Goal: Information Seeking & Learning: Learn about a topic

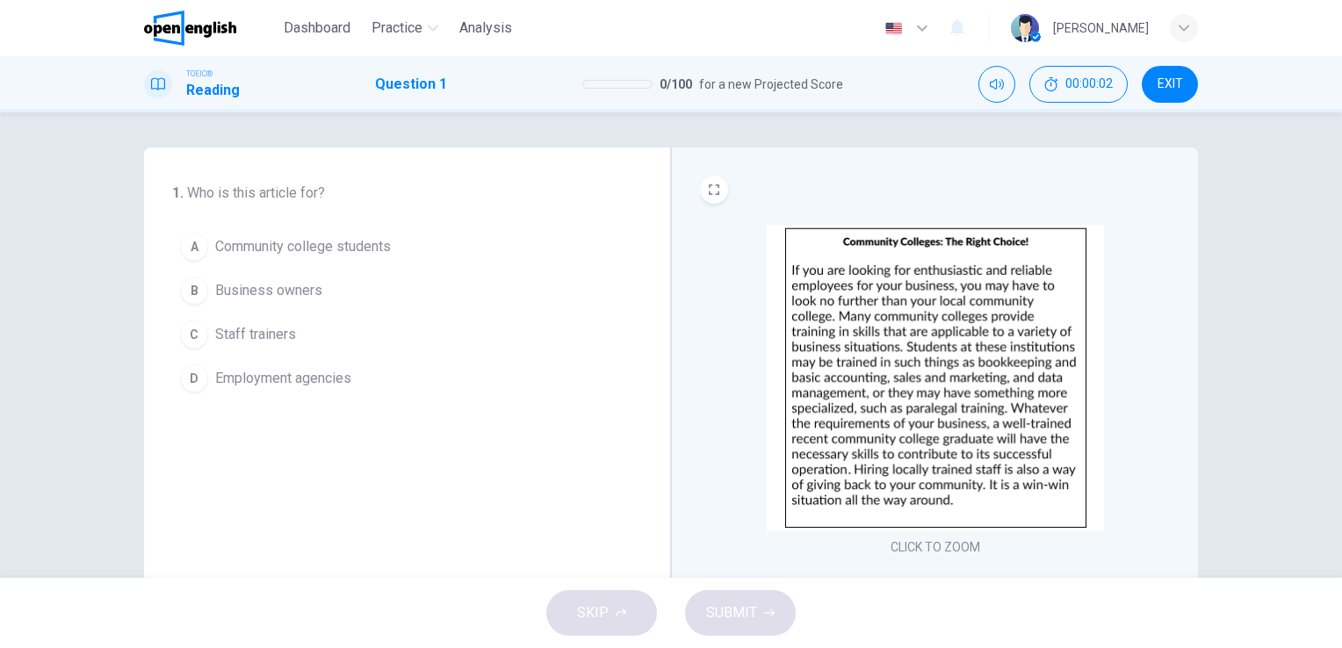
scroll to position [6, 0]
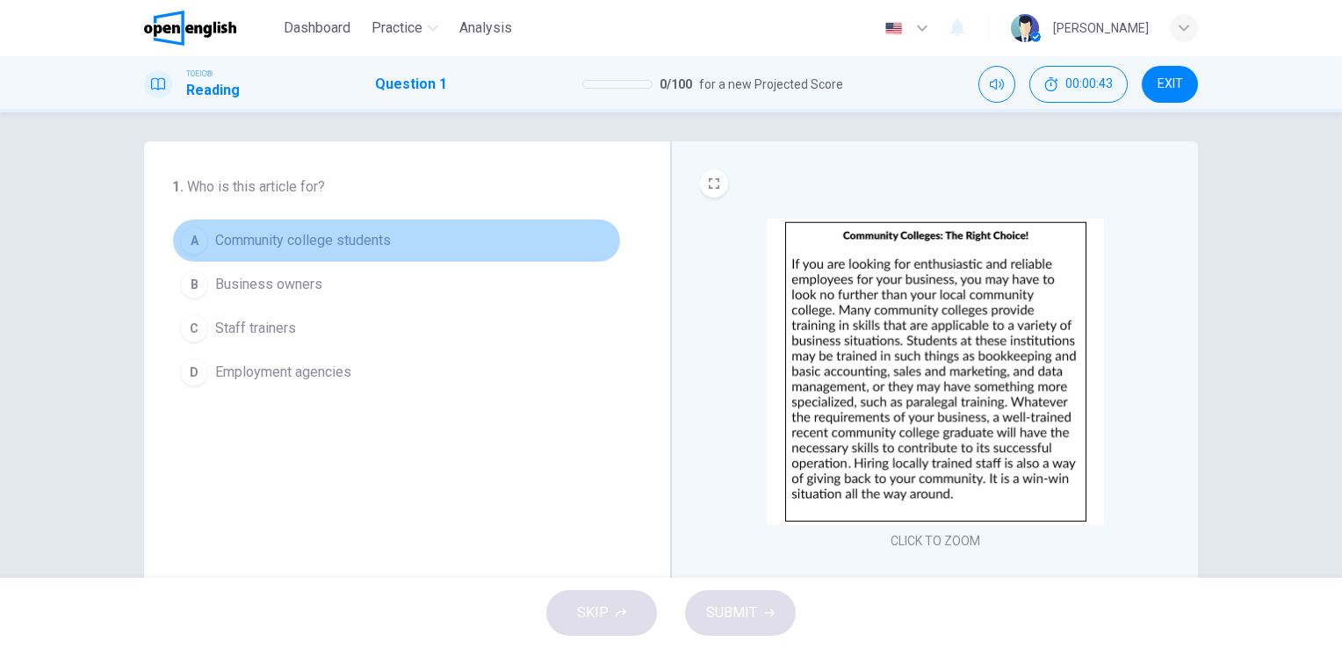
click at [341, 242] on span "Community college students" at bounding box center [303, 240] width 176 height 21
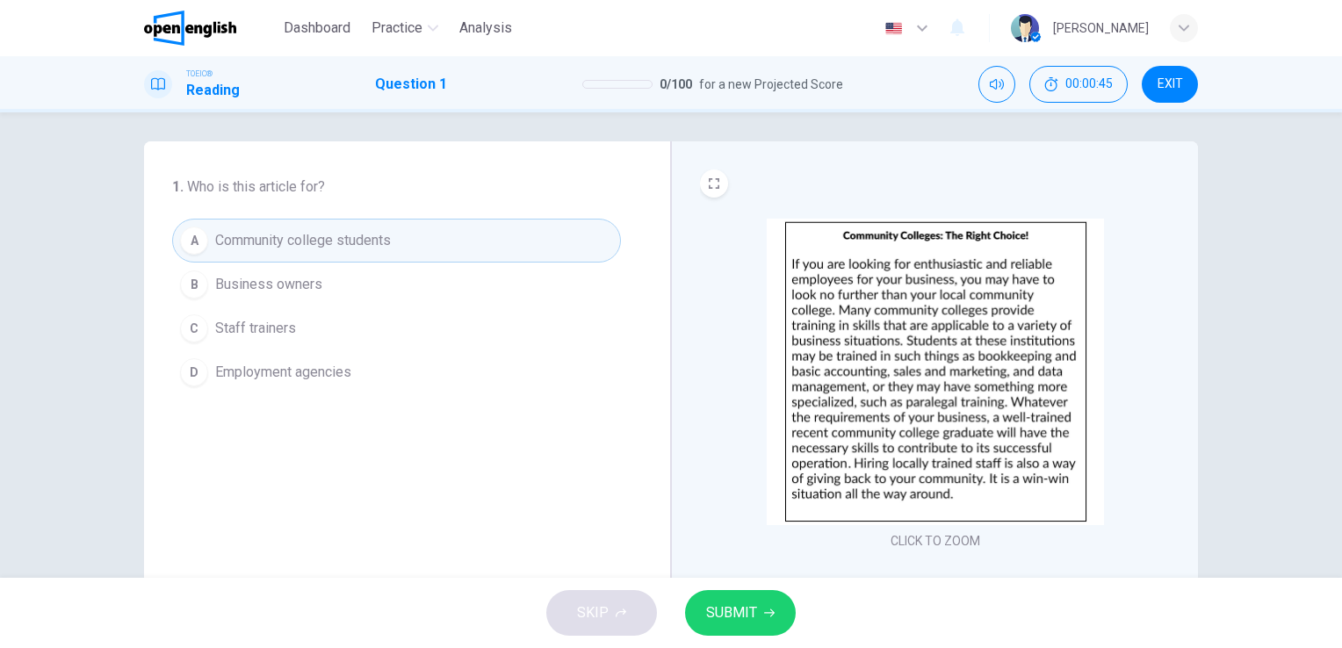
click at [686, 599] on div "SKIP SUBMIT" at bounding box center [671, 613] width 1342 height 70
click at [698, 611] on button "SUBMIT" at bounding box center [740, 613] width 111 height 46
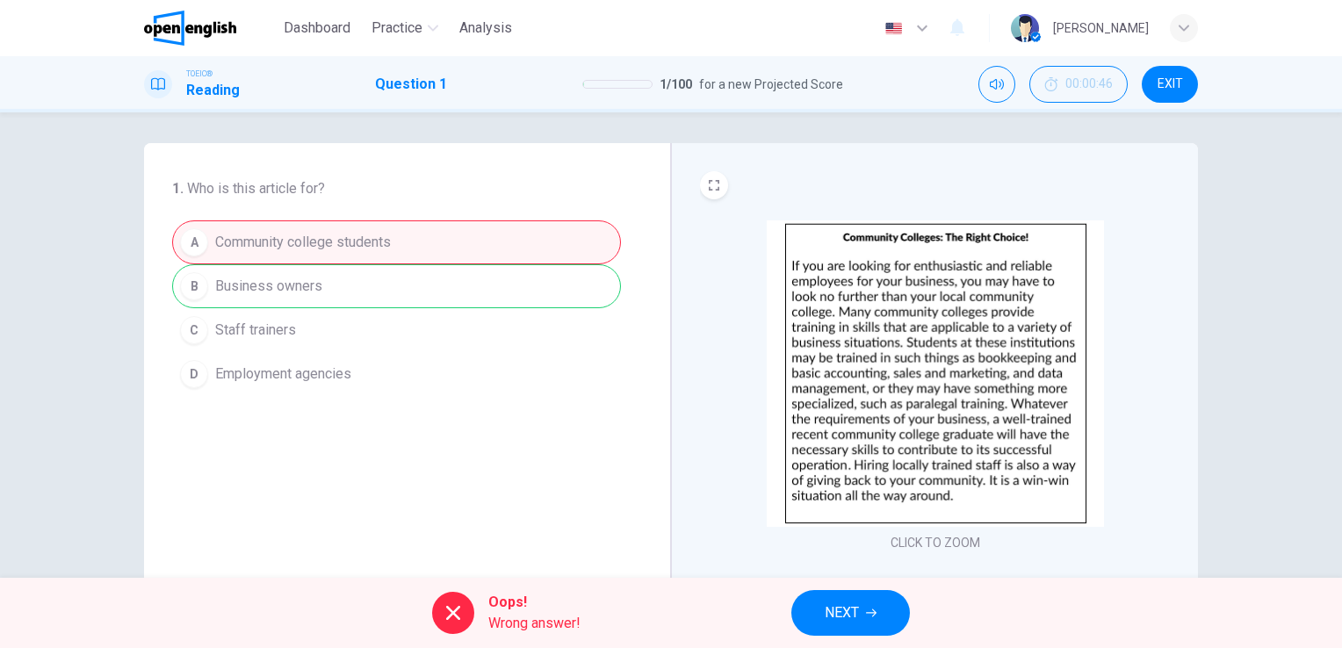
scroll to position [4, 0]
click at [832, 607] on span "NEXT" at bounding box center [842, 613] width 34 height 25
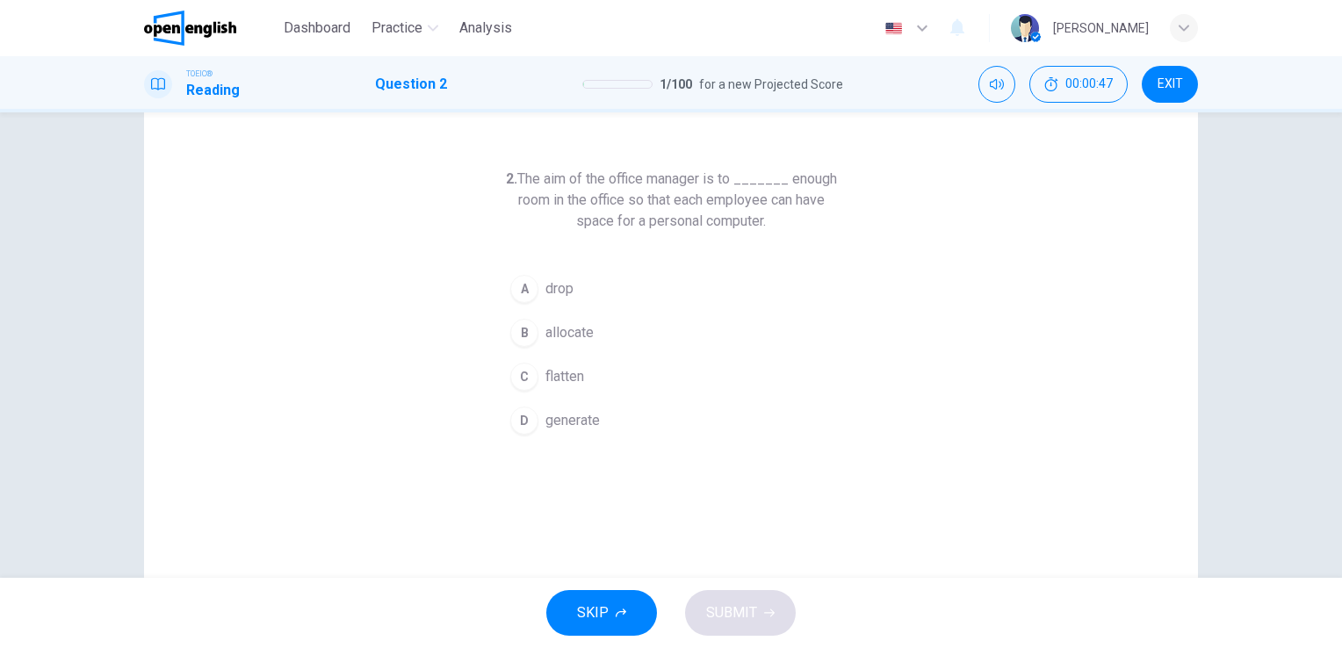
scroll to position [0, 0]
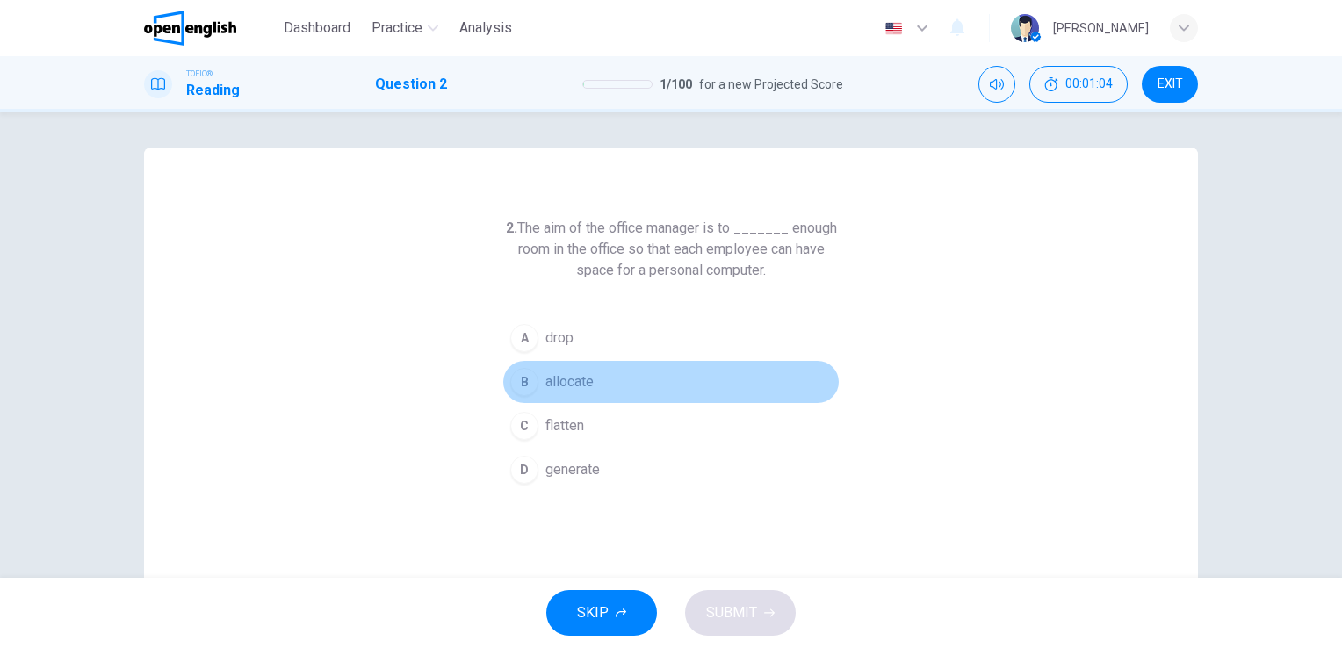
click at [546, 384] on span "allocate" at bounding box center [570, 382] width 48 height 21
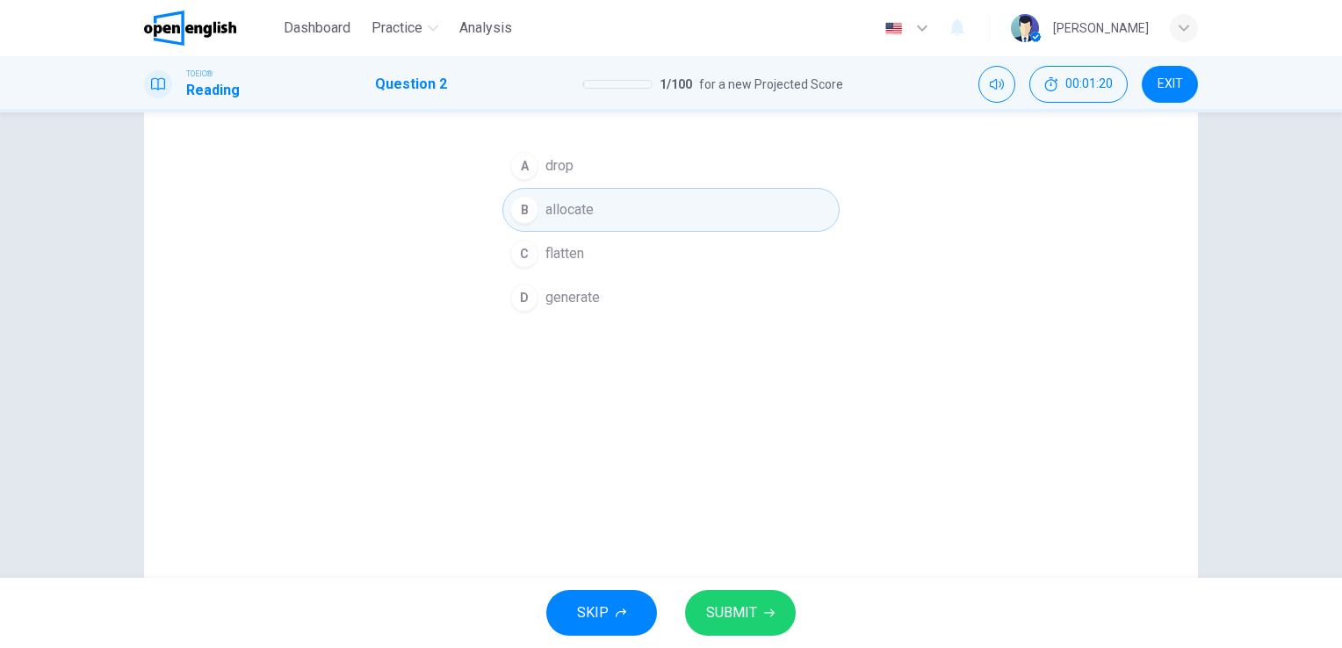
scroll to position [176, 0]
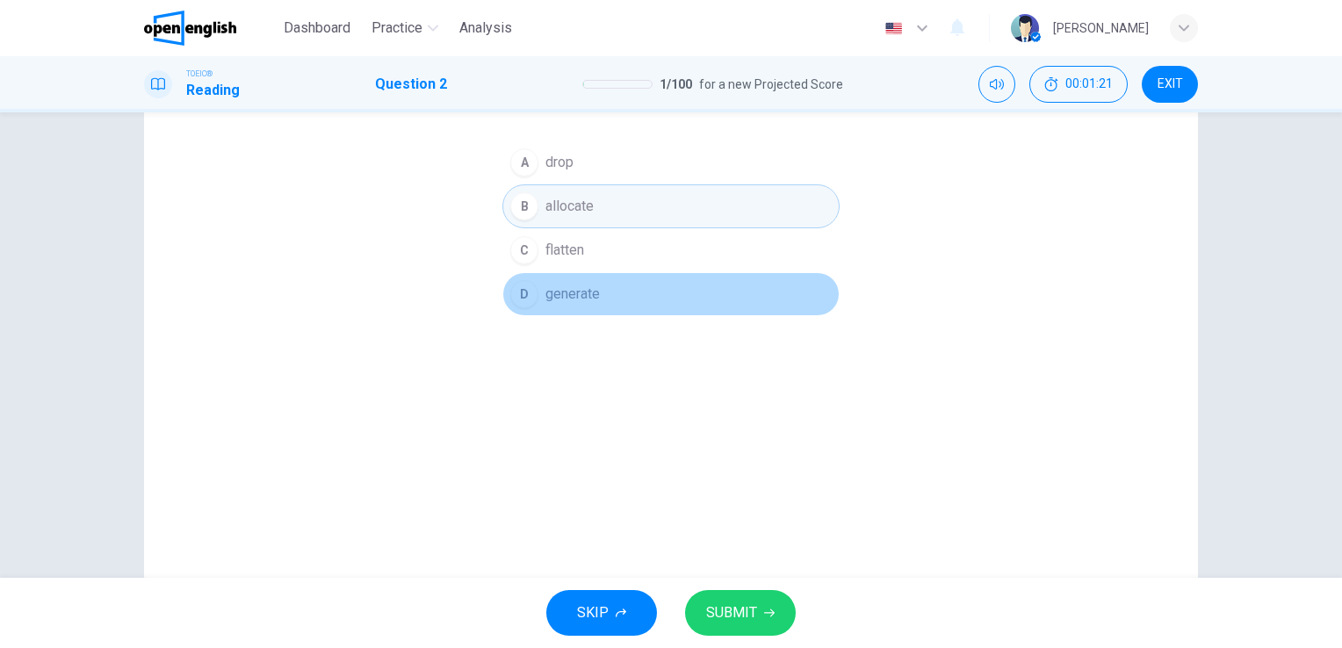
click at [552, 293] on span "generate" at bounding box center [573, 294] width 54 height 21
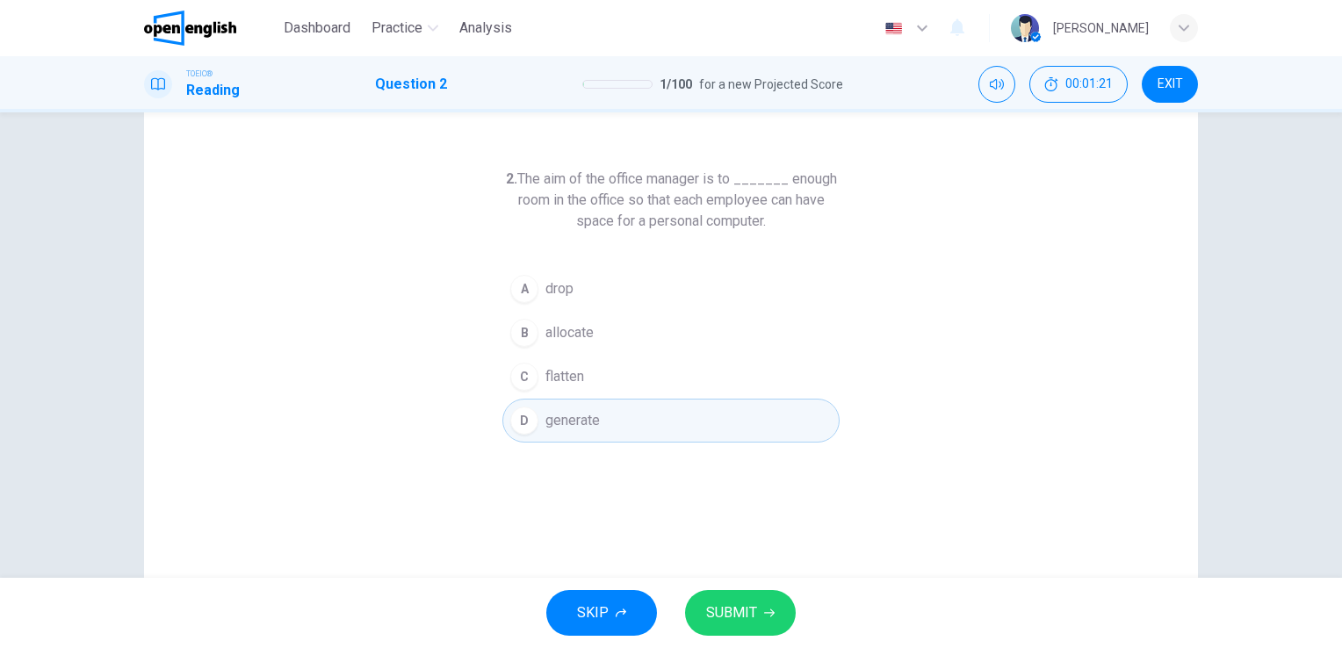
scroll to position [0, 0]
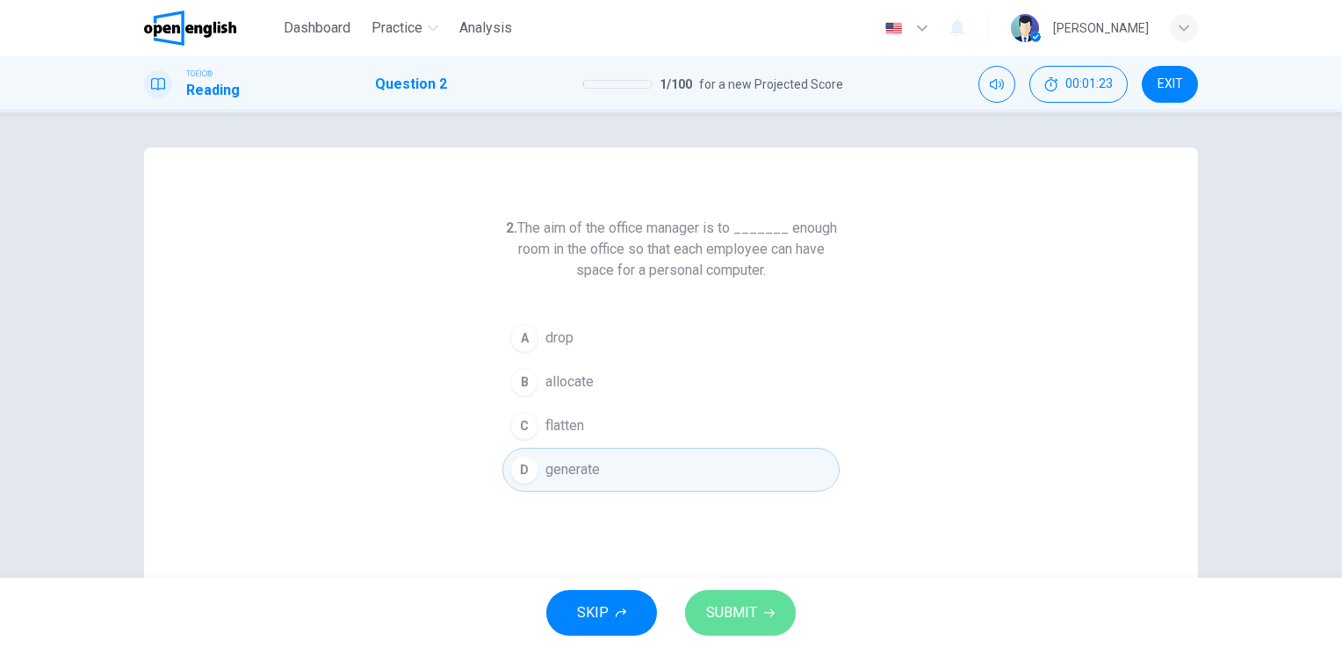
click at [730, 609] on span "SUBMIT" at bounding box center [731, 613] width 51 height 25
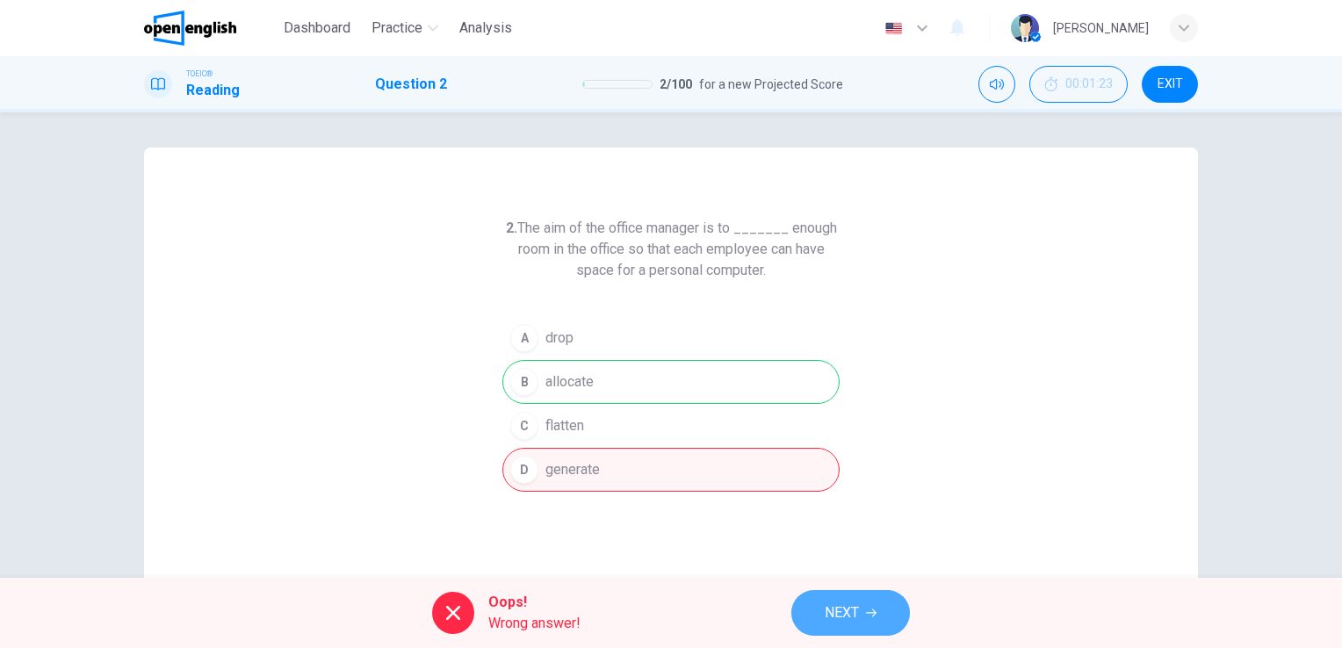
click at [806, 618] on button "NEXT" at bounding box center [851, 613] width 119 height 46
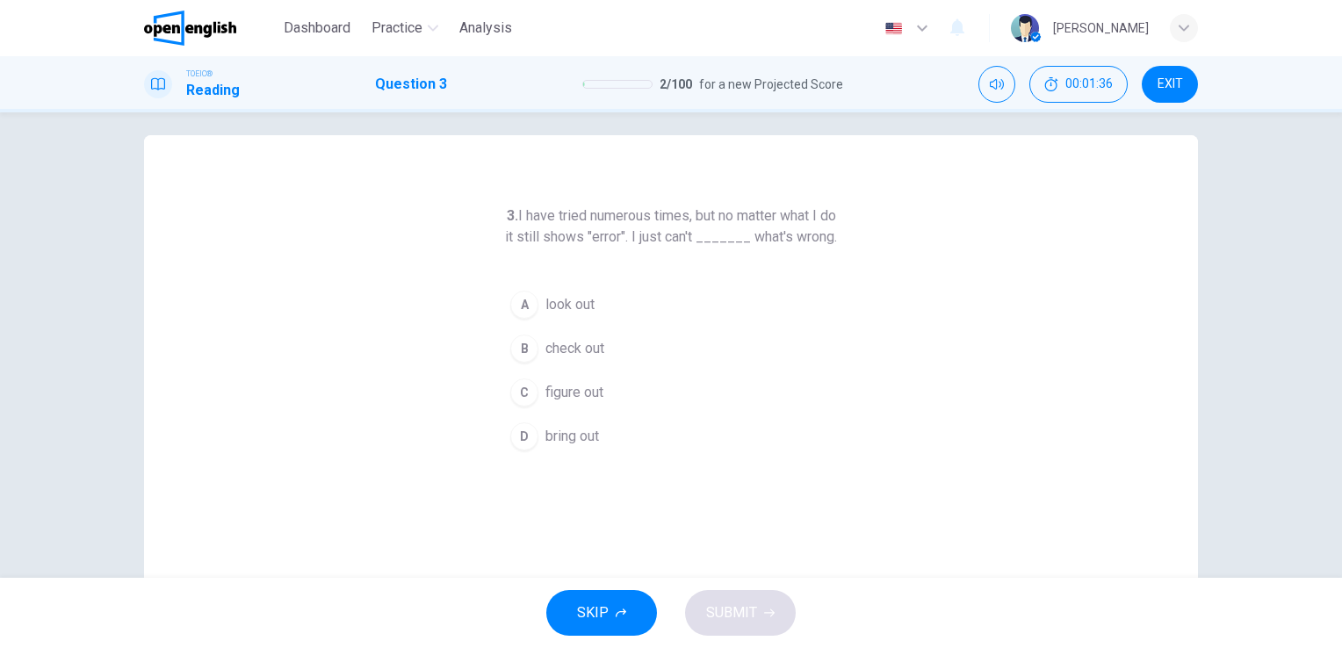
scroll to position [13, 0]
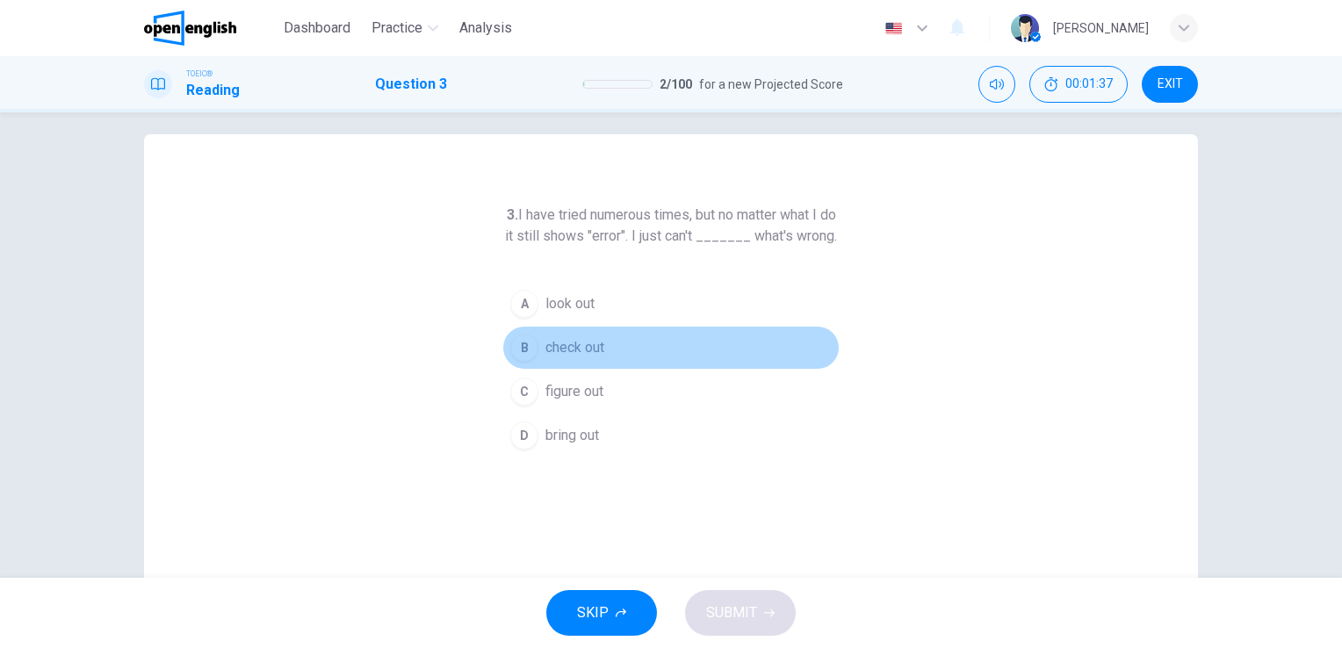
click at [546, 358] on span "check out" at bounding box center [575, 347] width 59 height 21
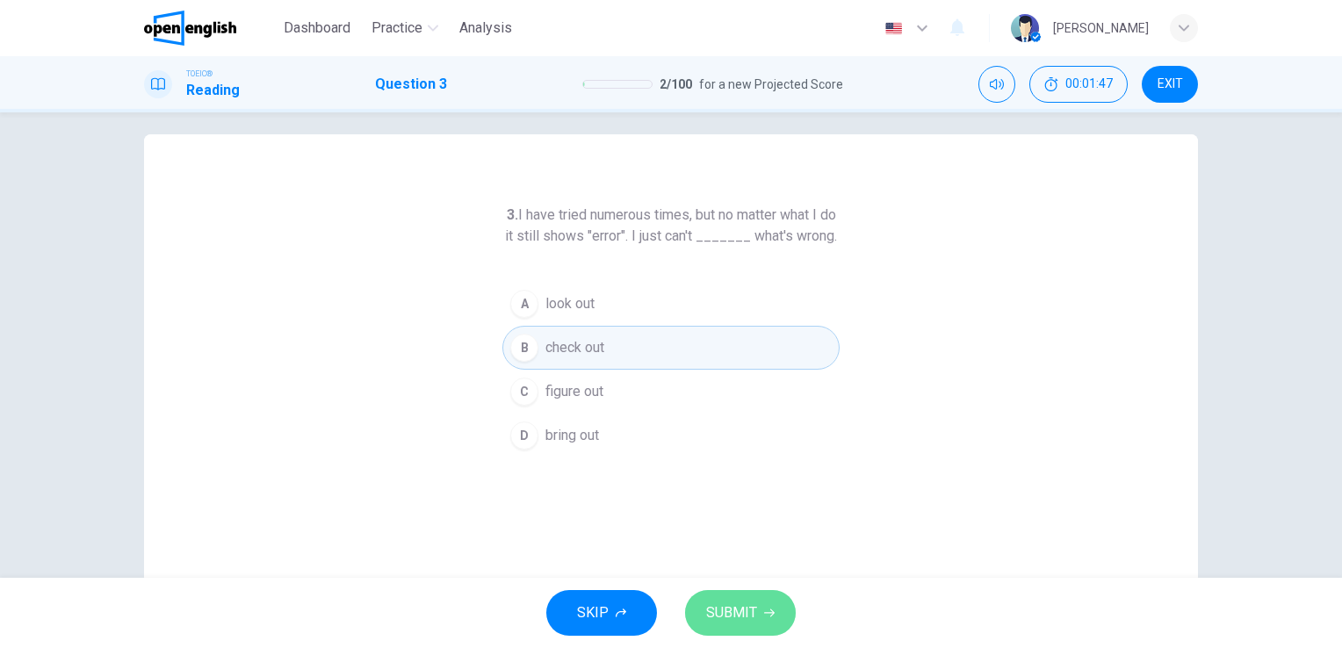
click at [728, 620] on span "SUBMIT" at bounding box center [731, 613] width 51 height 25
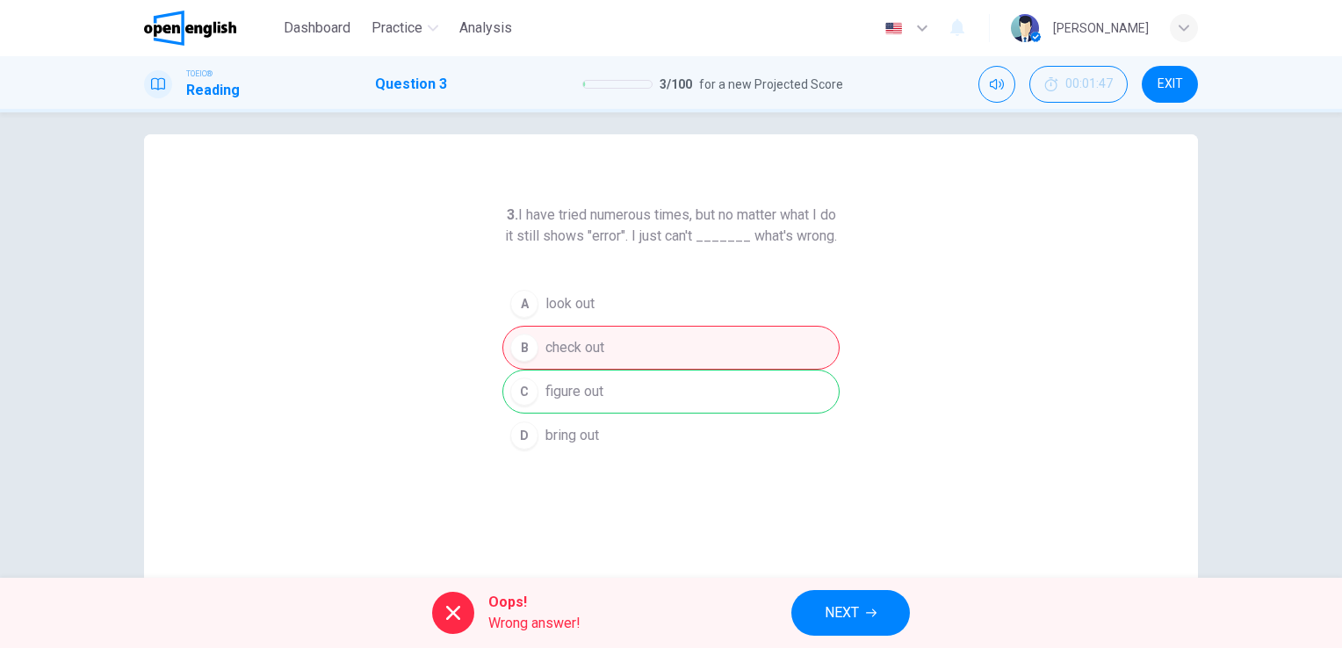
click at [801, 613] on button "NEXT" at bounding box center [851, 613] width 119 height 46
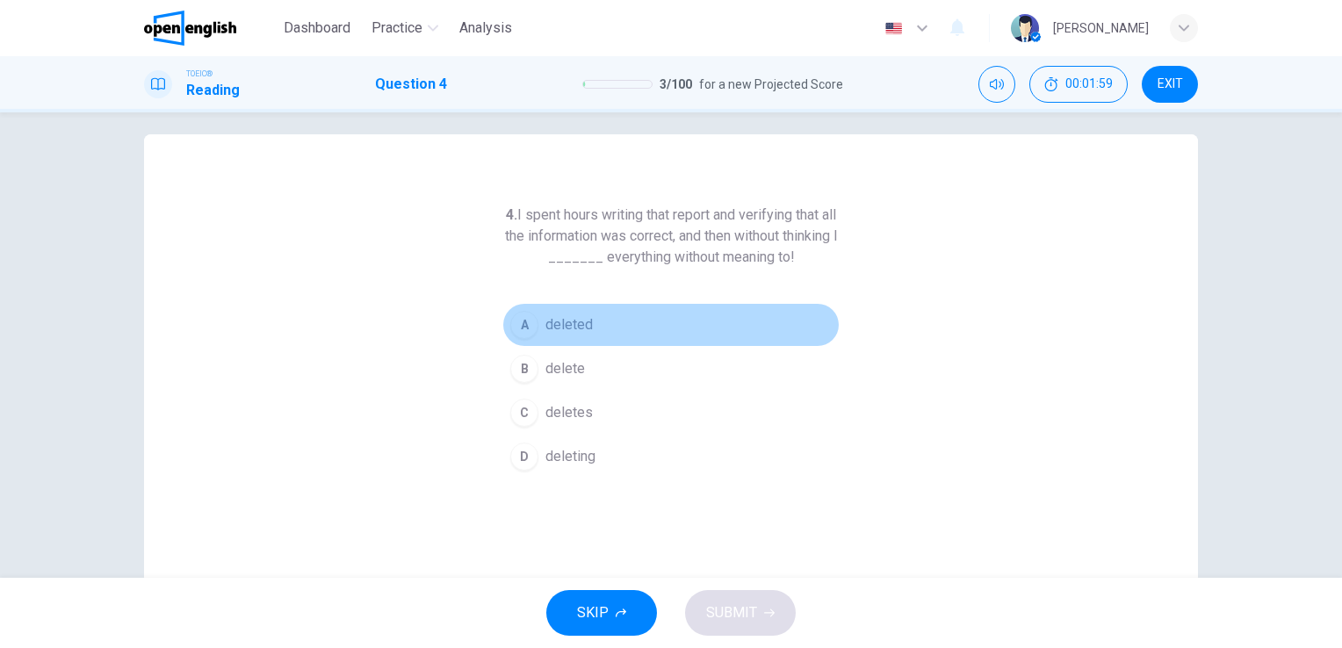
click at [528, 328] on div "A" at bounding box center [524, 325] width 28 height 28
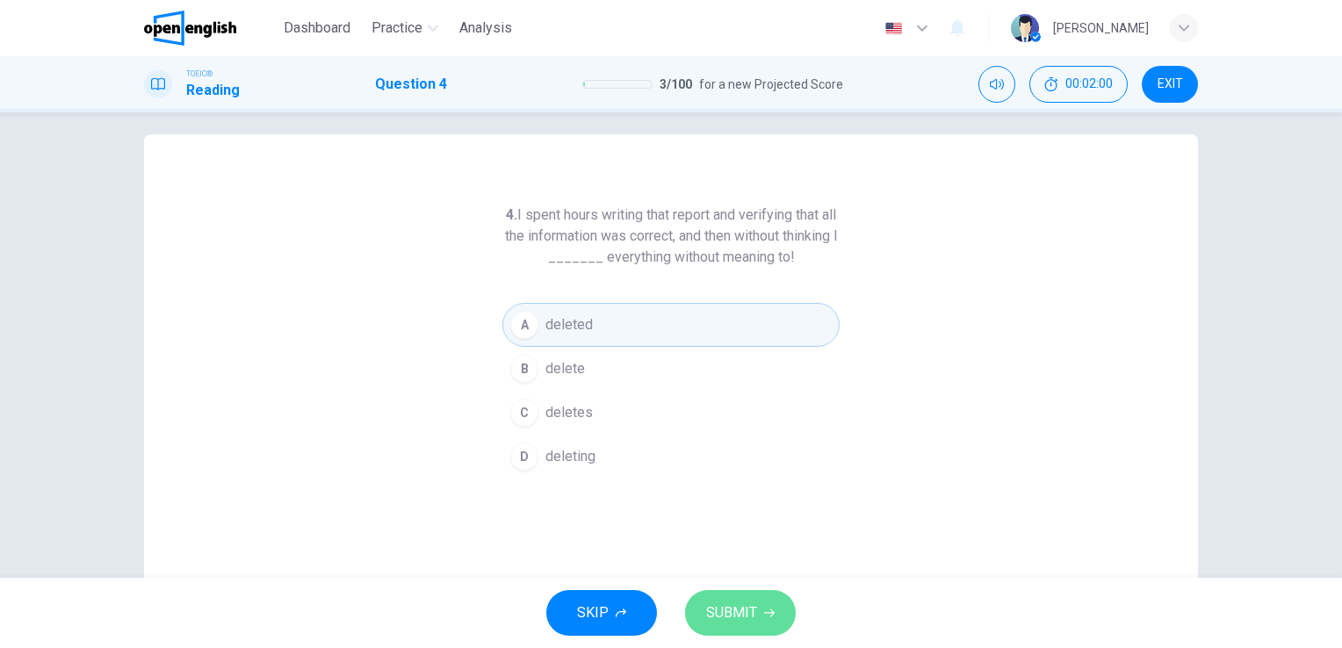
click at [702, 596] on button "SUBMIT" at bounding box center [740, 613] width 111 height 46
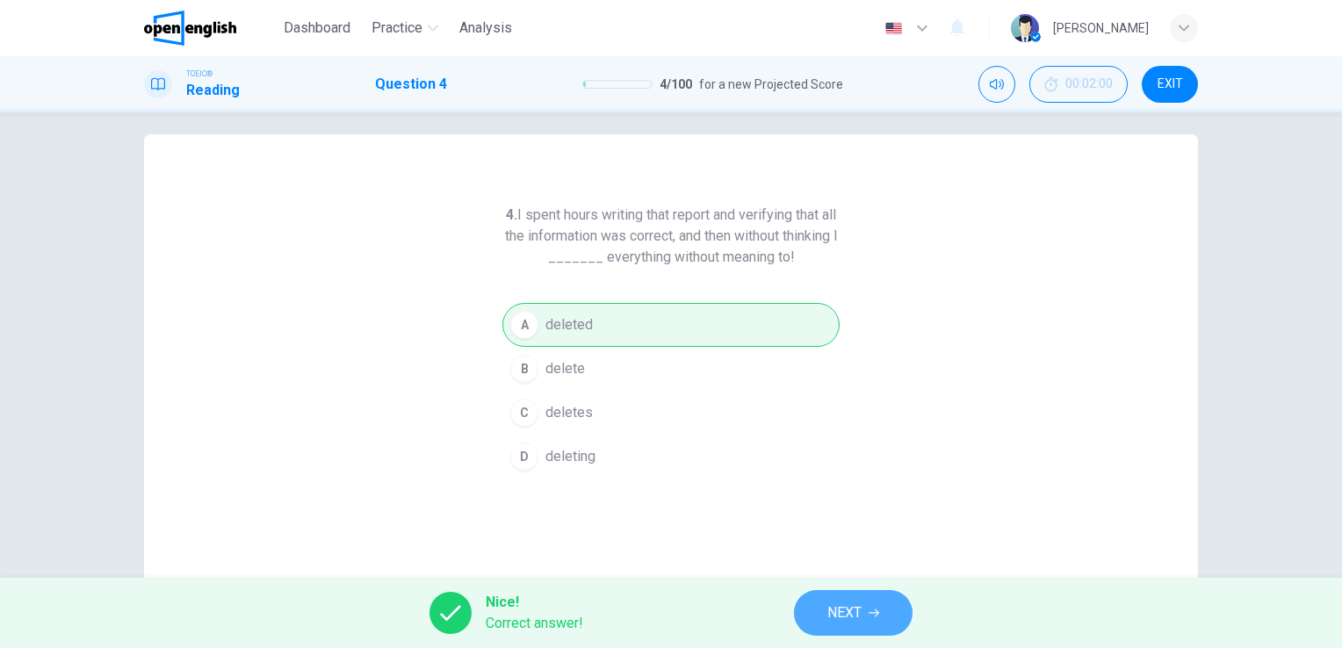
click at [804, 611] on button "NEXT" at bounding box center [853, 613] width 119 height 46
